Goal: Task Accomplishment & Management: Complete application form

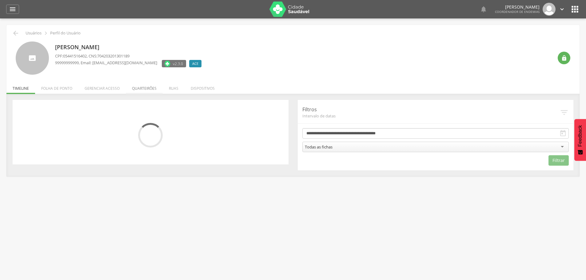
click at [138, 87] on li "Quarteirões" at bounding box center [144, 87] width 37 height 14
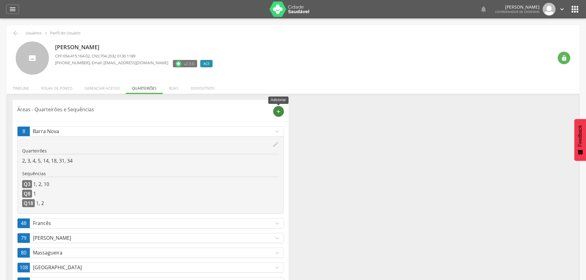
click at [278, 111] on icon "add" at bounding box center [279, 112] width 6 height 6
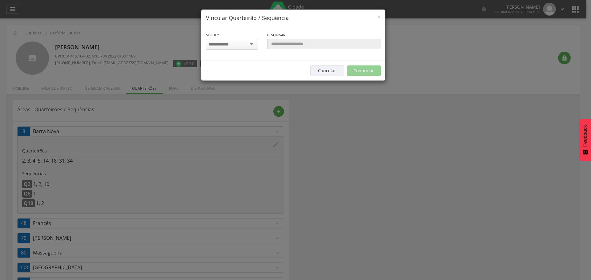
click at [229, 43] on input "select-one" at bounding box center [222, 45] width 26 height 6
click at [234, 43] on input "select-one" at bounding box center [228, 45] width 39 height 6
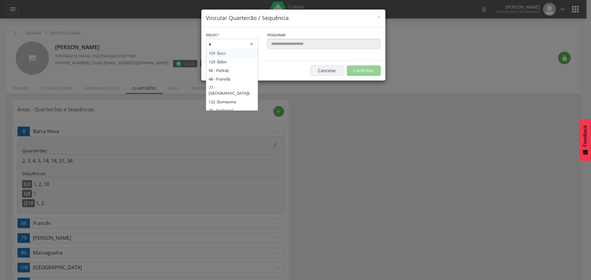
type input "**"
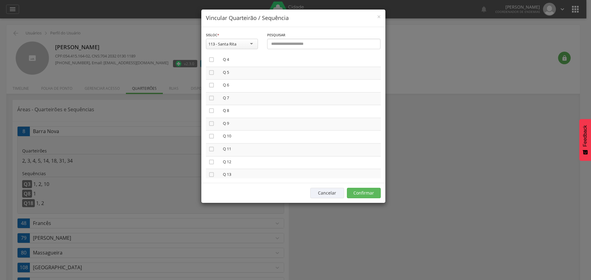
scroll to position [74, 0]
click at [211, 127] on icon "" at bounding box center [211, 127] width 6 height 6
click at [367, 191] on button "Confirmar" at bounding box center [364, 193] width 34 height 10
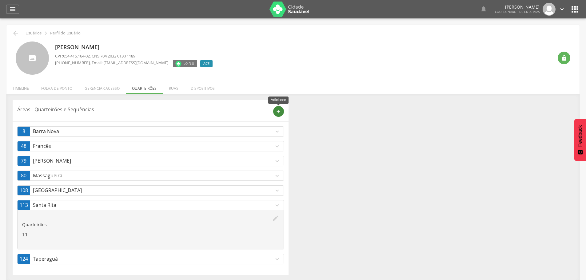
click at [276, 112] on icon "add" at bounding box center [279, 112] width 6 height 6
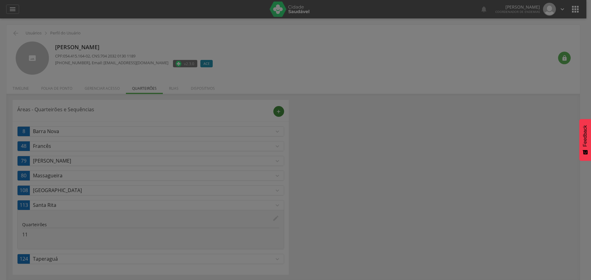
scroll to position [0, 0]
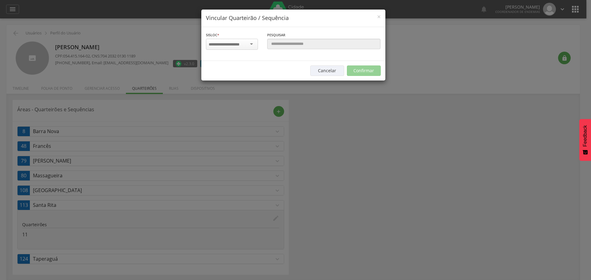
click at [242, 42] on input "select-one" at bounding box center [228, 45] width 39 height 6
type input "*"
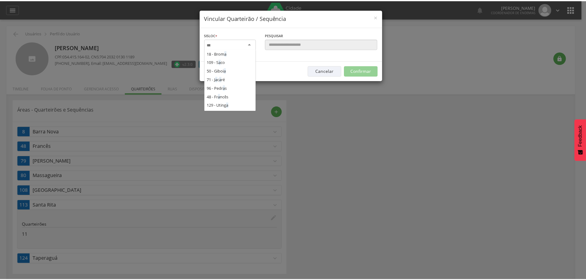
scroll to position [26, 0]
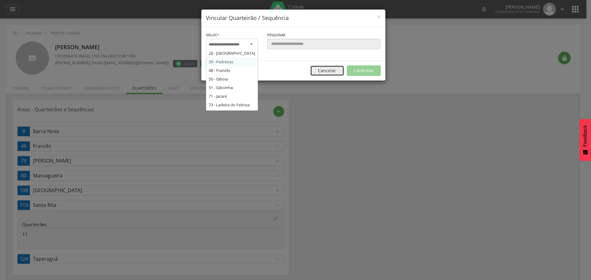
click at [325, 69] on button "Cancelar" at bounding box center [327, 71] width 34 height 10
